Goal: Answer question/provide support

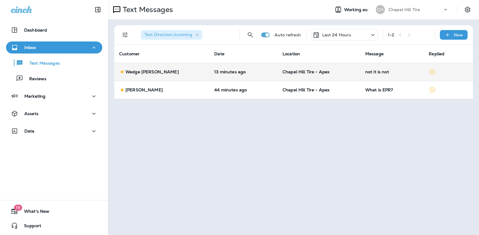
click at [369, 72] on div "not it is not" at bounding box center [392, 72] width 54 height 5
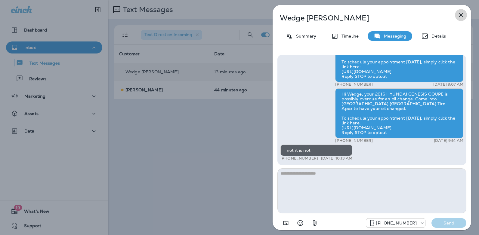
click at [462, 15] on icon "button" at bounding box center [461, 15] width 4 height 4
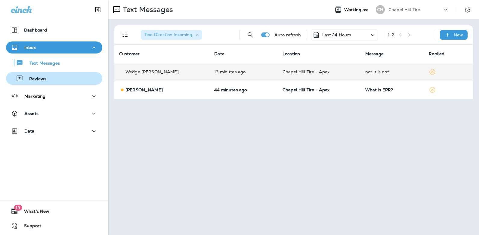
click at [39, 77] on p "Reviews" at bounding box center [34, 79] width 23 height 6
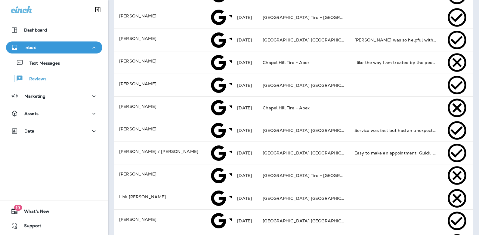
scroll to position [195, 0]
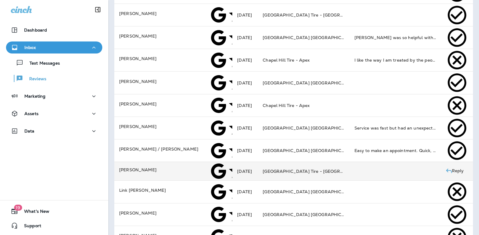
click at [364, 162] on td at bounding box center [396, 171] width 92 height 19
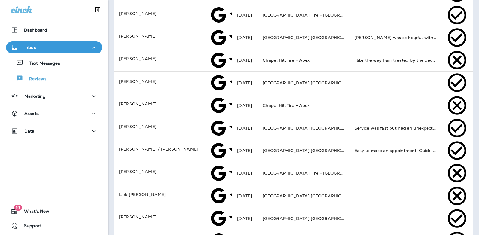
type textarea "**********"
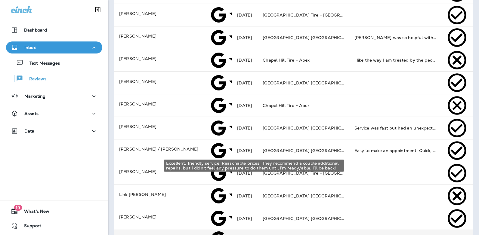
click at [358, 235] on div "Excellent, friendly service. Reasonable prices. They recommend a couple additio…" at bounding box center [396, 239] width 82 height 6
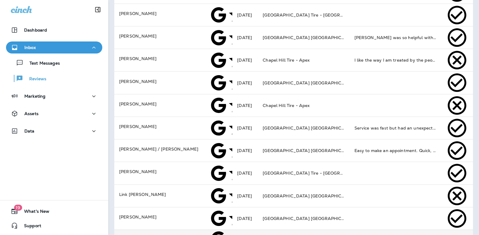
type textarea "**********"
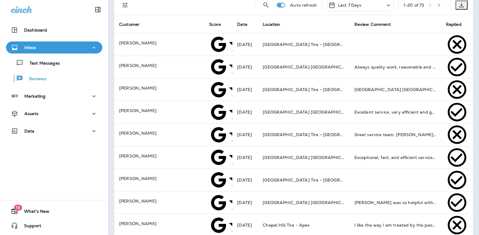
scroll to position [0, 0]
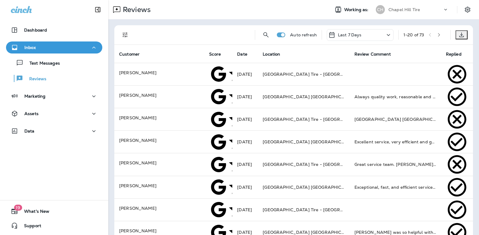
click at [437, 36] on icon "button" at bounding box center [439, 35] width 4 height 4
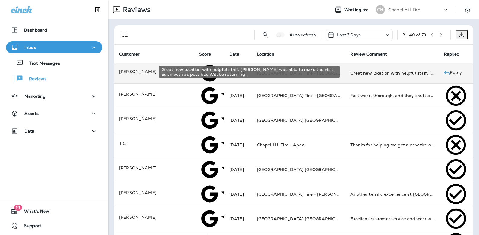
click at [371, 71] on div "Great new location with helpful staff. [PERSON_NAME] was able to make the visit…" at bounding box center [392, 73] width 84 height 6
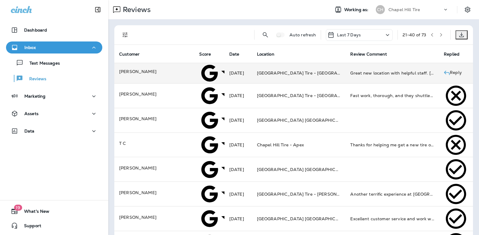
drag, startPoint x: 340, startPoint y: 80, endPoint x: 112, endPoint y: 81, distance: 227.2
copy span "Great new location with helpful staff. [PERSON_NAME] was able to make the visit…"
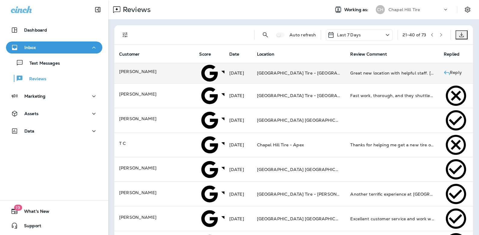
type textarea "**********"
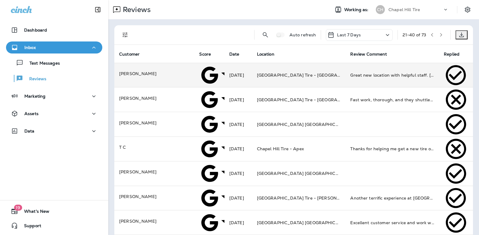
click at [430, 33] on icon "button" at bounding box center [432, 35] width 4 height 4
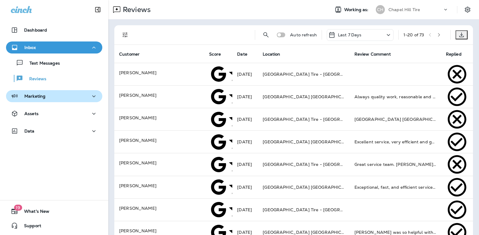
click at [32, 97] on p "Marketing" at bounding box center [34, 96] width 21 height 5
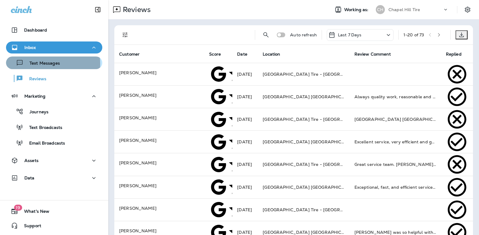
click at [41, 64] on p "Text Messages" at bounding box center [41, 64] width 36 height 6
